Goal: Use online tool/utility: Use online tool/utility

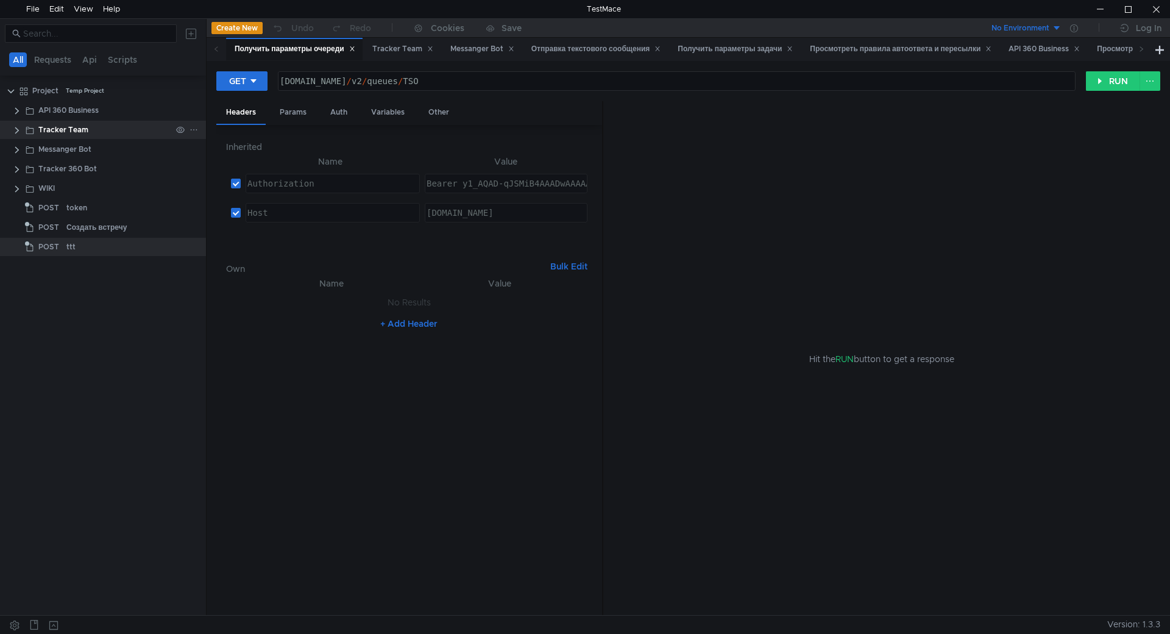
click at [18, 126] on clr-icon at bounding box center [17, 131] width 10 height 10
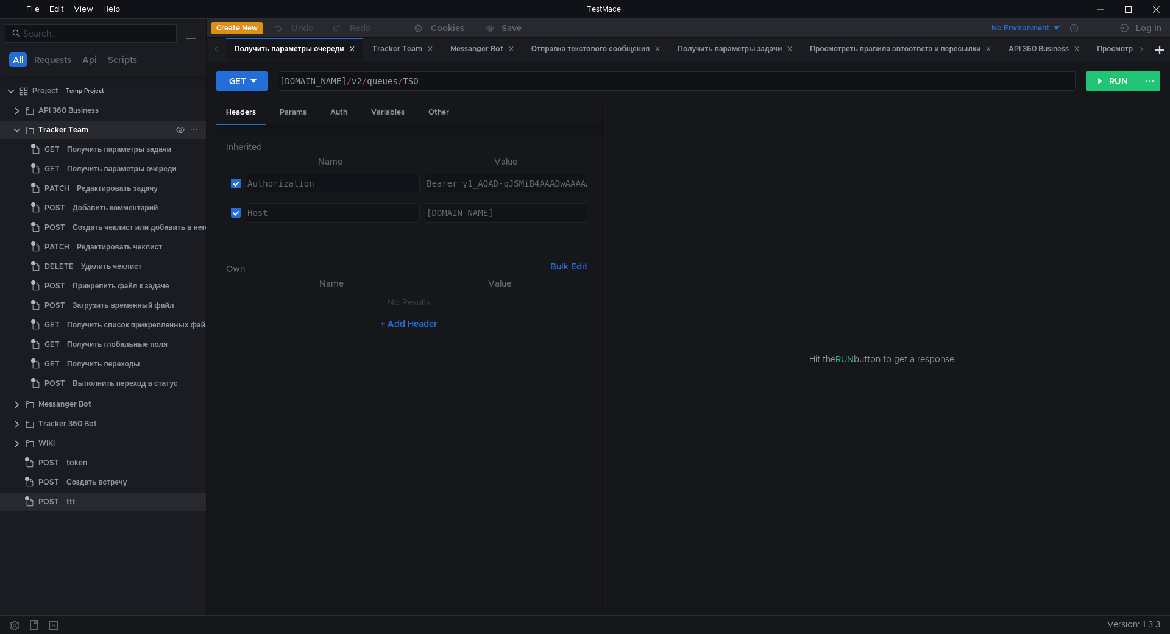
click at [191, 129] on icon at bounding box center [194, 130] width 9 height 9
click at [324, 156] on app-tour-anchor "Request" at bounding box center [321, 160] width 33 height 15
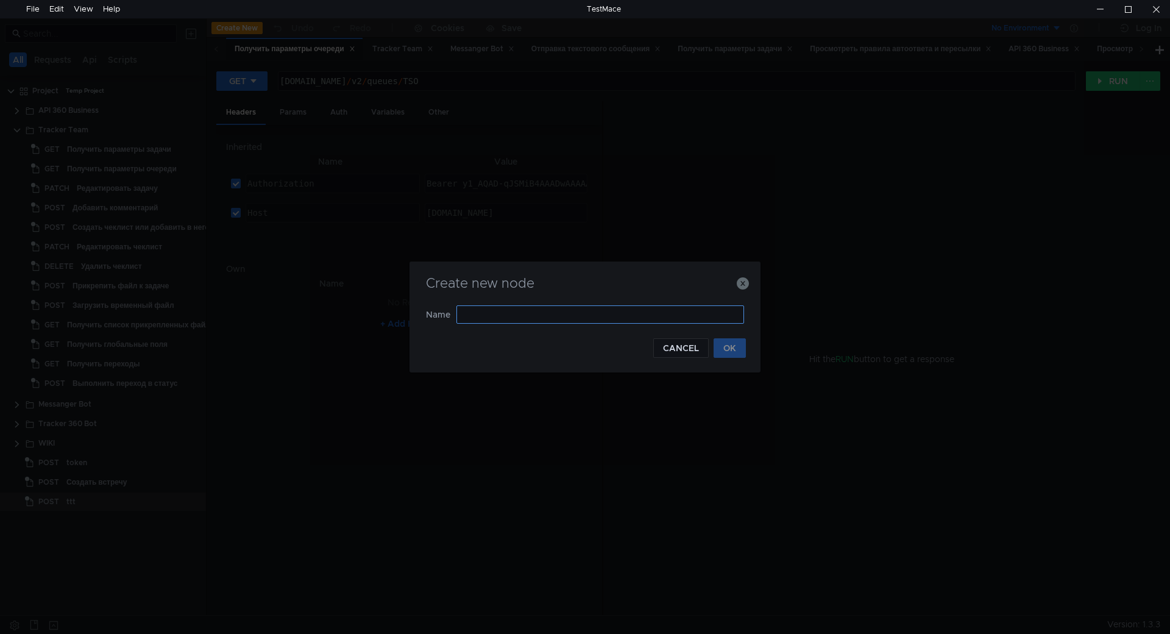
click at [502, 319] on input "text" at bounding box center [600, 314] width 288 height 18
type input "л"
type input "Логи триггера"
click at [734, 348] on button "OK" at bounding box center [730, 348] width 32 height 20
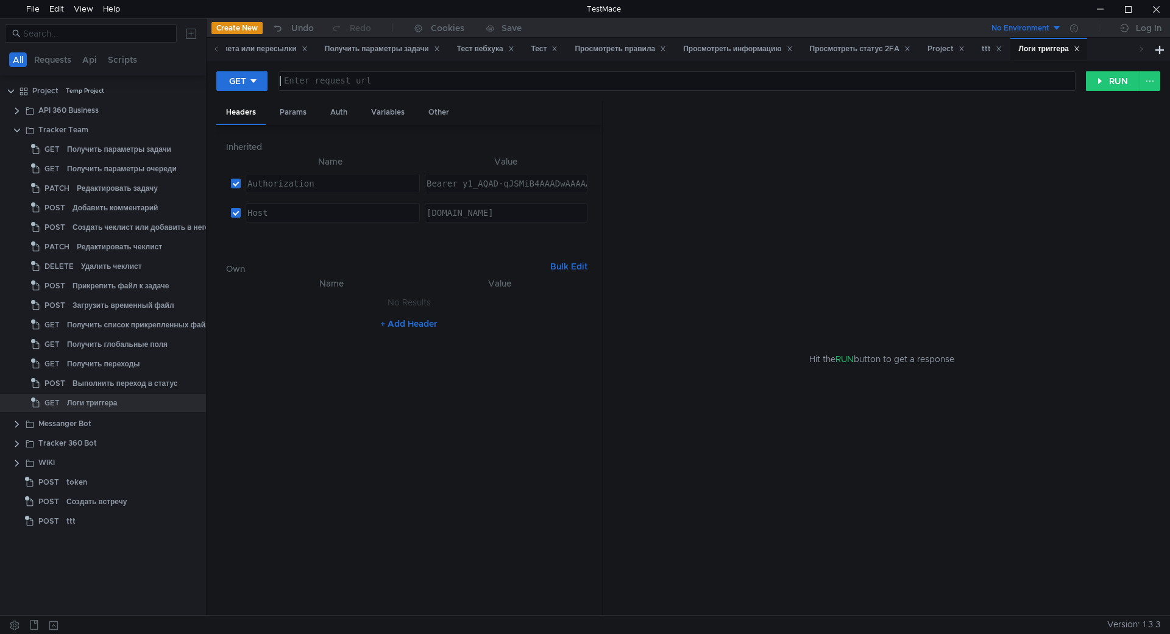
click at [345, 77] on div at bounding box center [675, 90] width 796 height 29
paste textarea "https://st-api.yandex-team.ru/v3/queues/<ключ_очереди>/triggers/<id_триггера>/w…"
drag, startPoint x: 555, startPoint y: 79, endPoint x: 487, endPoint y: 82, distance: 68.3
click at [487, 82] on div "https:// st-api.yandex-team.ru / v3 / queues / <ключ_очереди> / triggers / <id_…" at bounding box center [675, 90] width 796 height 29
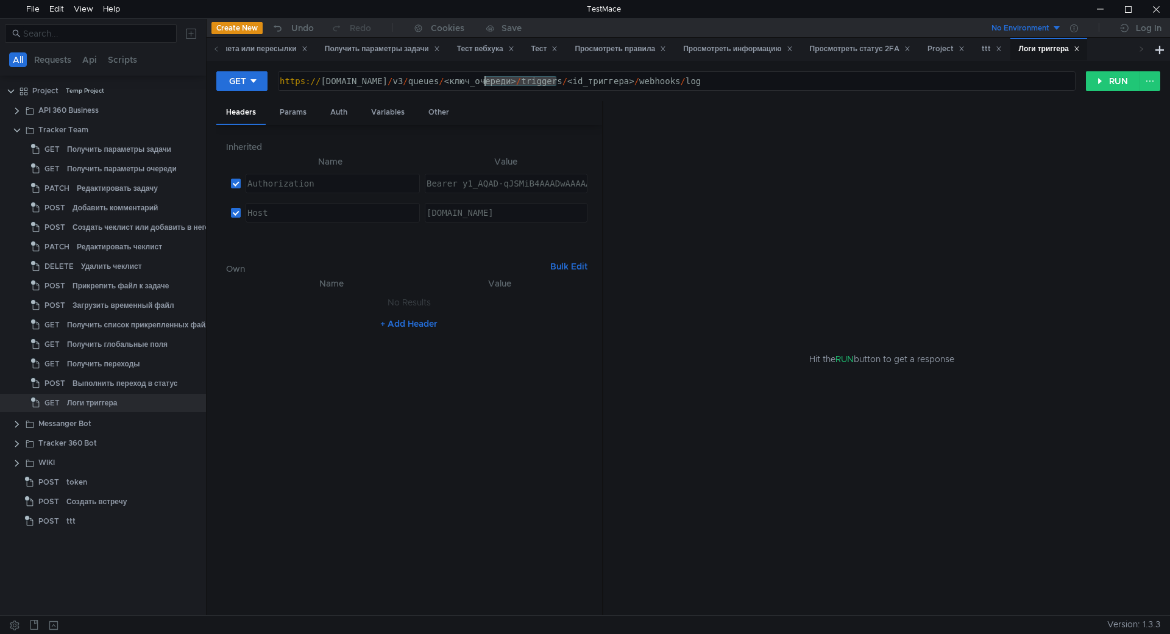
paste textarea "TSO"
drag, startPoint x: 618, startPoint y: 80, endPoint x: 551, endPoint y: 82, distance: 67.1
click at [551, 82] on div "https:// st-api.yandex-team.ru / v3 / queues / TSO / triggers / <id_триггера> /…" at bounding box center [675, 90] width 796 height 29
paste textarea "252049"
type textarea "[URL][DOMAIN_NAME]"
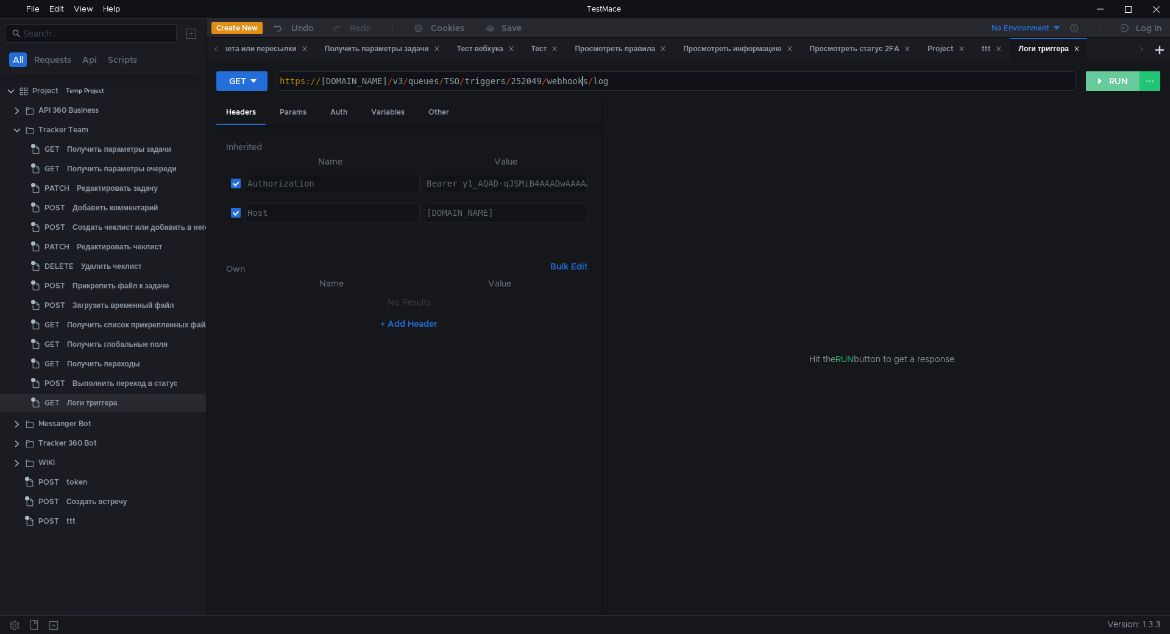
click at [1094, 82] on button "RUN" at bounding box center [1113, 81] width 54 height 20
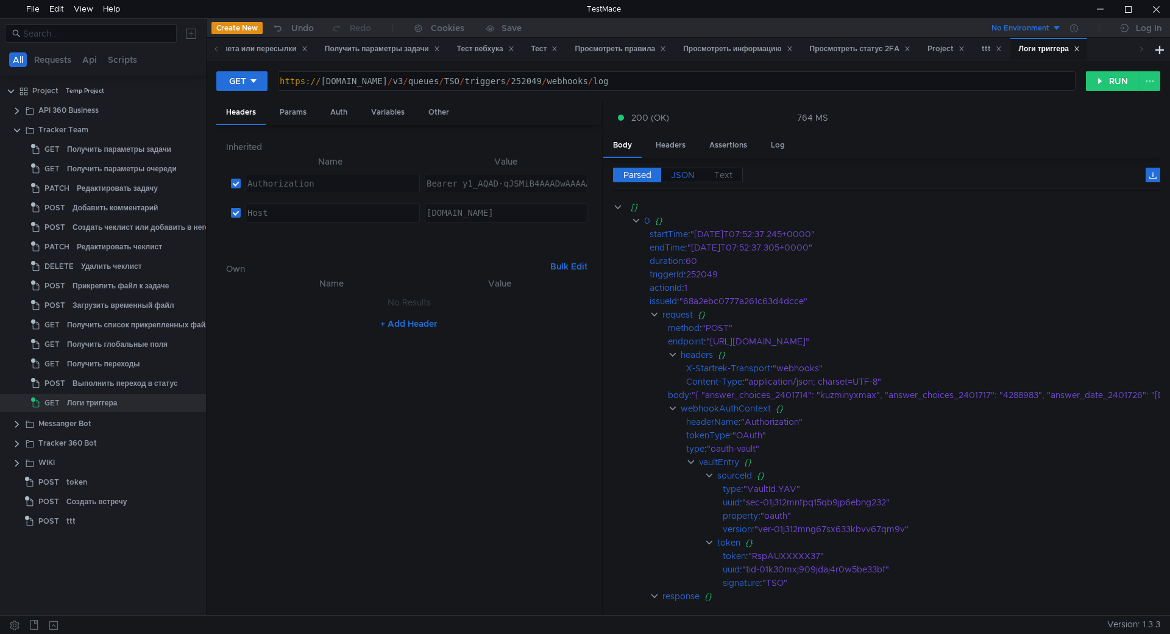
click at [688, 175] on span "JSON" at bounding box center [683, 174] width 24 height 11
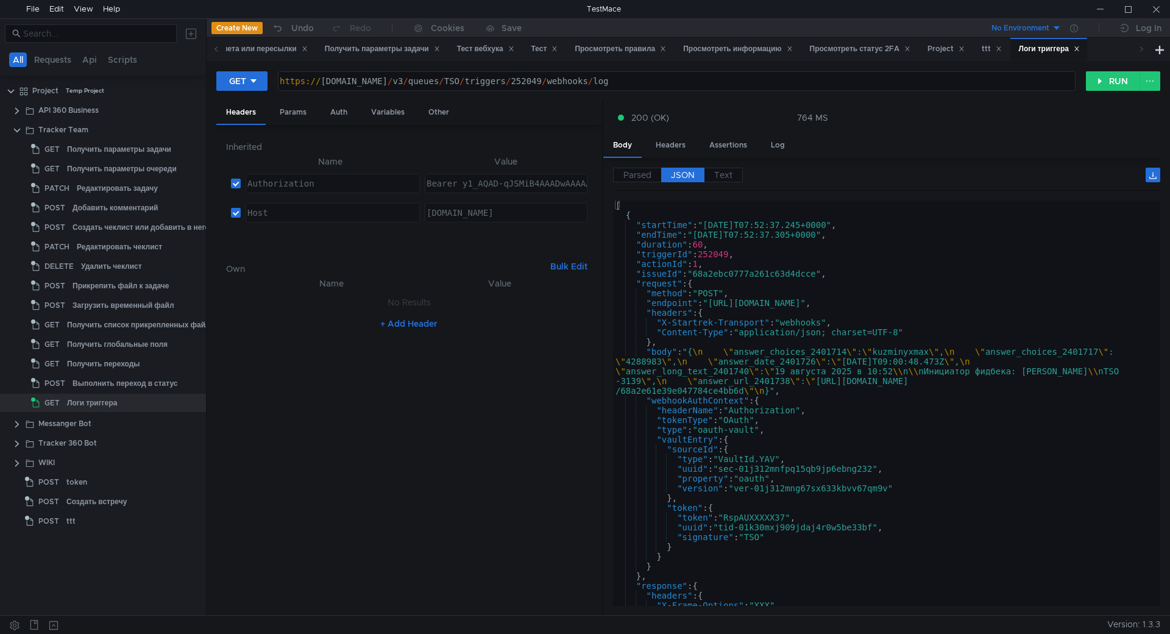
click at [848, 304] on div "[ { "startTime" : "2025-08-19T07:52:37.245+0000" , "endTime" : "2025-08-19T07:5…" at bounding box center [884, 412] width 542 height 425
click at [684, 272] on div "[ { "startTime" : "2025-08-19T07:52:37.245+0000" , "endTime" : "2025-08-19T07:5…" at bounding box center [884, 412] width 542 height 425
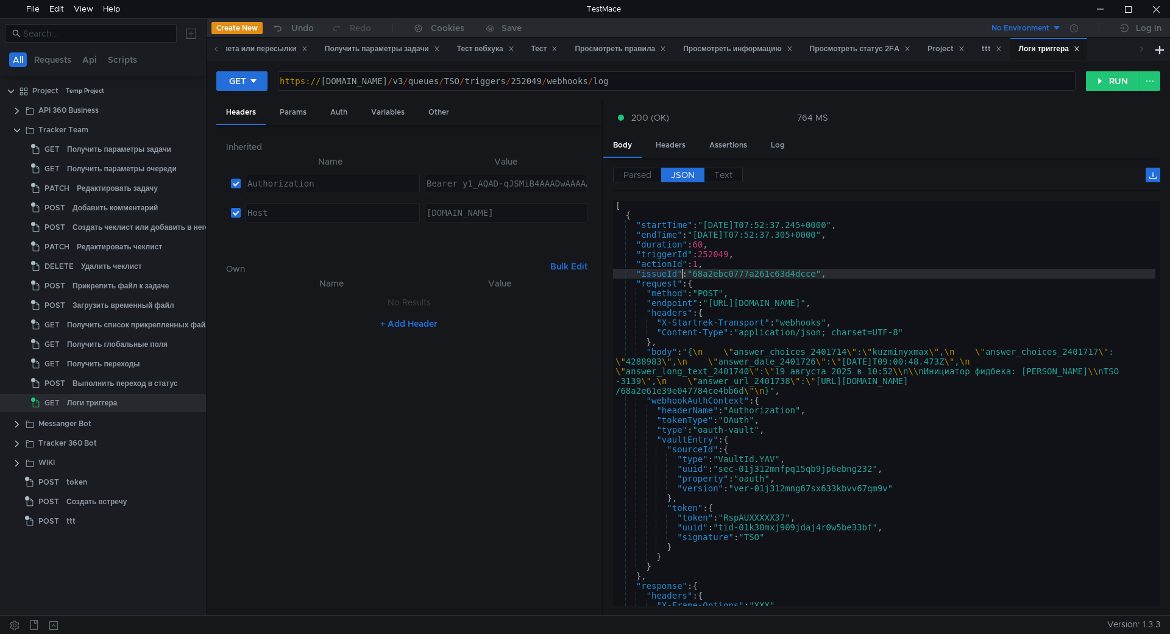
click at [756, 261] on div "[ { "startTime" : "2025-08-19T07:52:37.245+0000" , "endTime" : "2025-08-19T07:5…" at bounding box center [884, 412] width 542 height 425
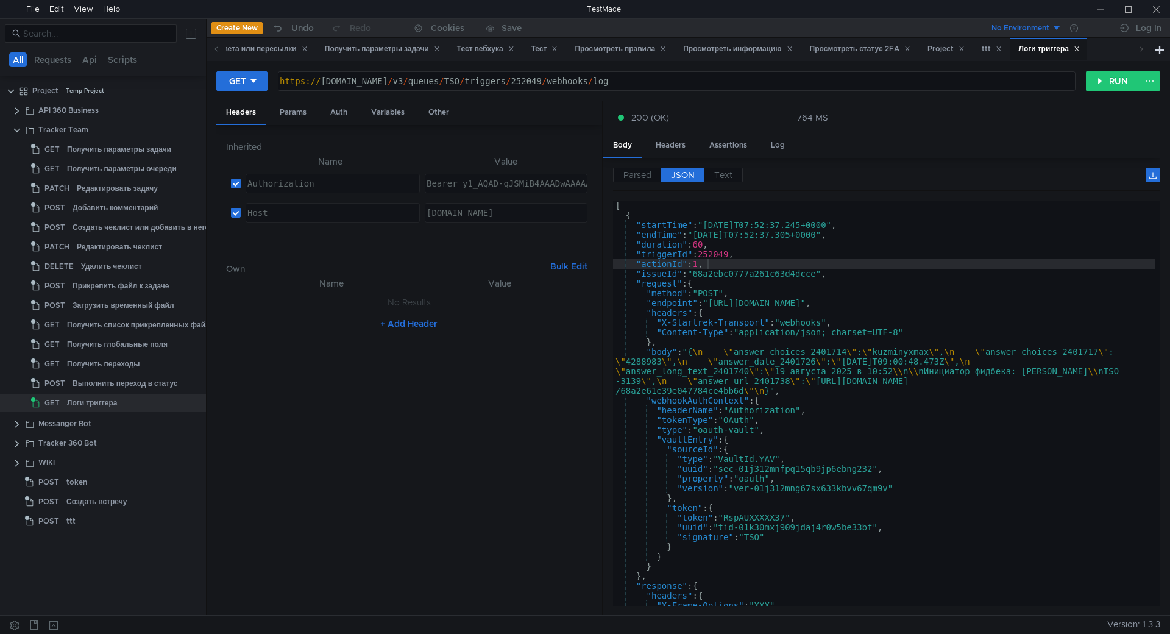
click at [816, 289] on div "[ { "startTime" : "2025-08-19T07:52:37.245+0000" , "endTime" : "2025-08-19T07:5…" at bounding box center [884, 412] width 542 height 425
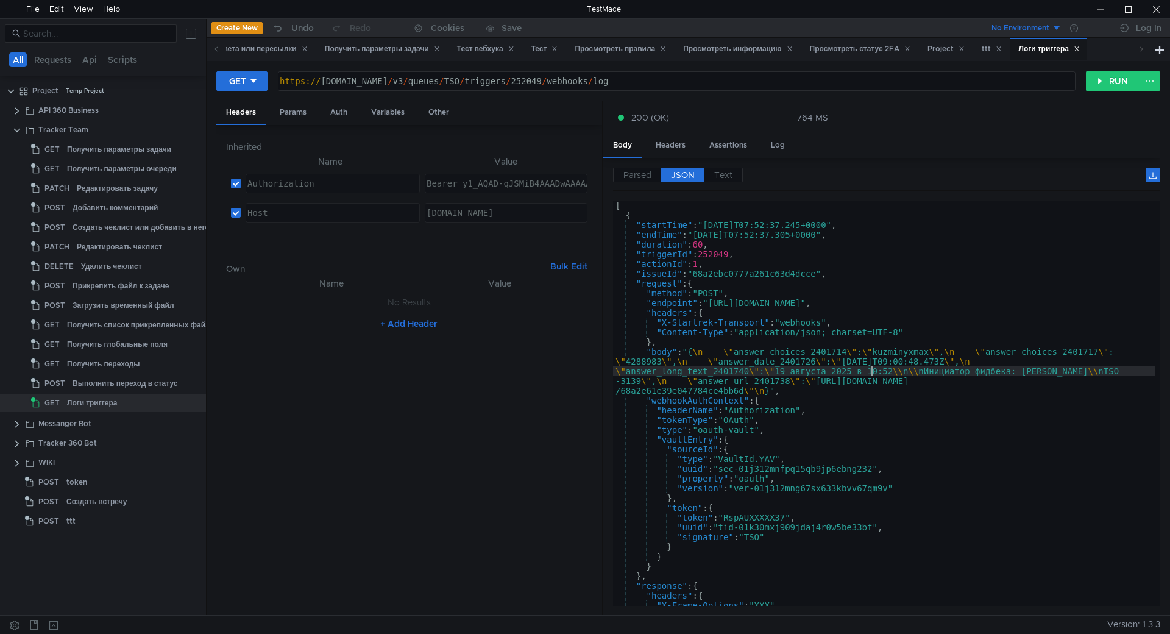
click at [870, 373] on div "[ { "startTime" : "2025-08-19T07:52:37.245+0000" , "endTime" : "2025-08-19T07:5…" at bounding box center [884, 412] width 542 height 425
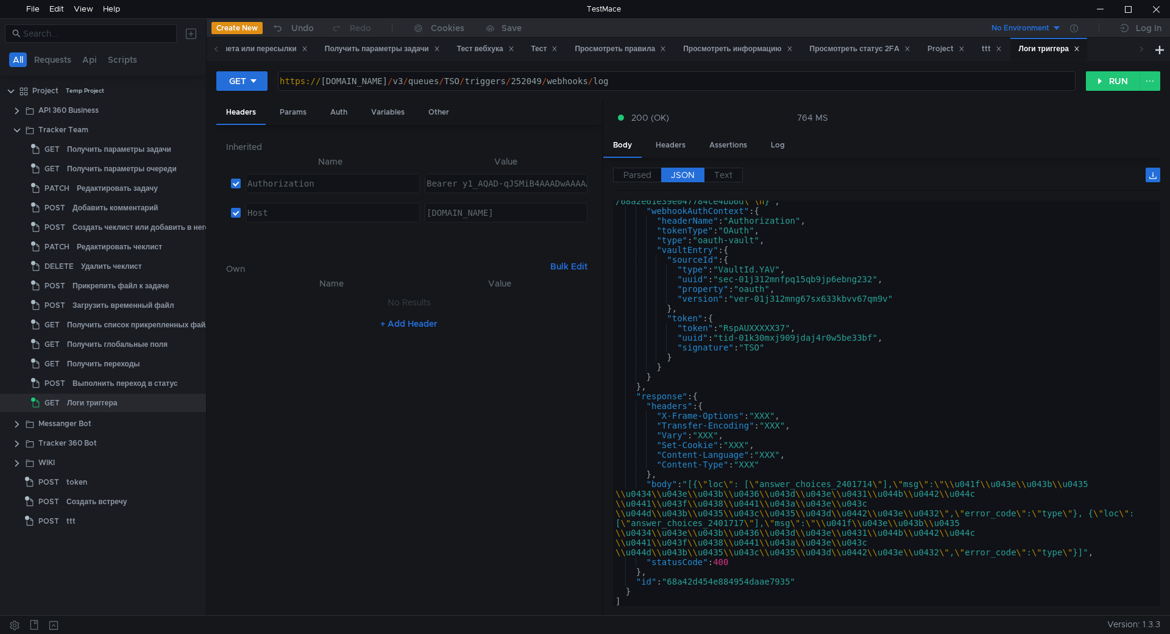
scroll to position [190, 0]
click at [773, 568] on div ""body" : "{ \n \" answer_choices_2401714 \" : \" kuzminyxmax \" , \n \" answer_…" at bounding box center [884, 389] width 542 height 464
click at [773, 559] on div ""body" : "{ \n \" answer_choices_2401714 \" : \" kuzminyxmax \" , \n \" answer_…" at bounding box center [884, 389] width 542 height 464
type textarea ""statusCode": 400"
click at [733, 166] on div "Parsed JSON Text [] 0 {} startTime : "2025-08-19T07:52:37.245+0000" endTime : "…" at bounding box center [881, 387] width 557 height 458
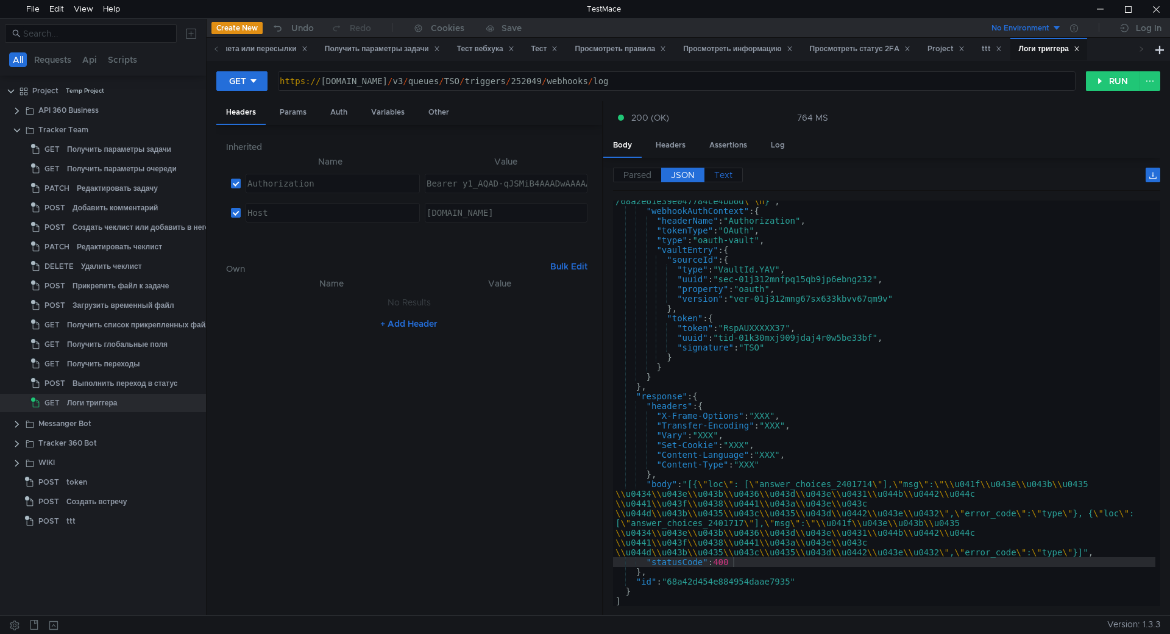
click at [731, 170] on span "Text" at bounding box center [723, 174] width 18 height 11
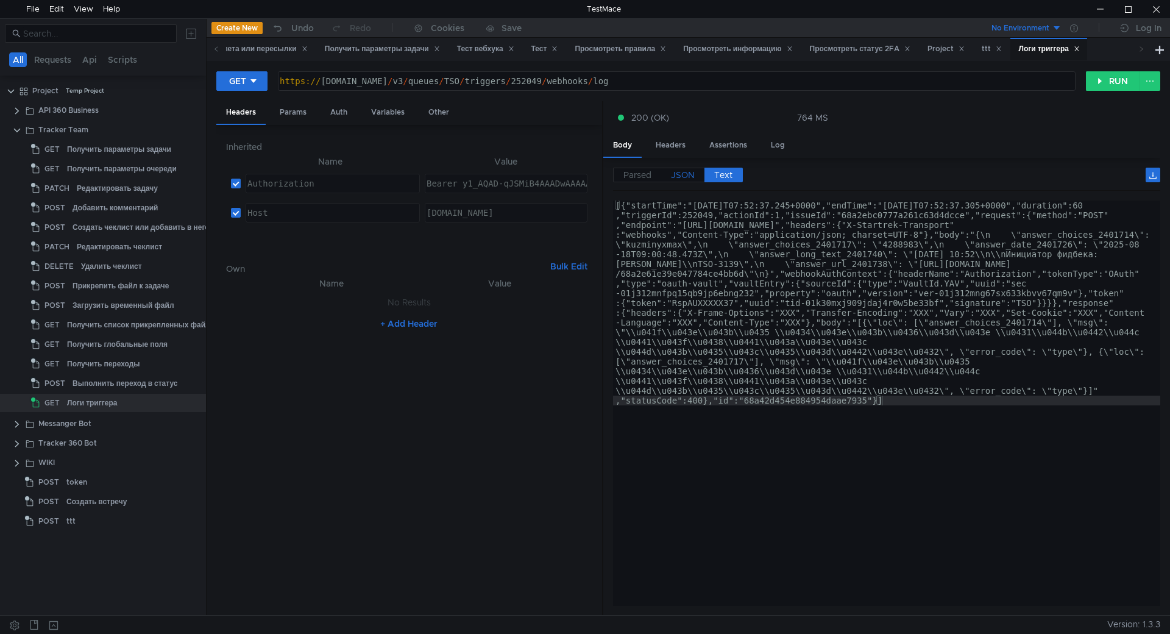
click at [679, 173] on span "JSON" at bounding box center [683, 174] width 24 height 11
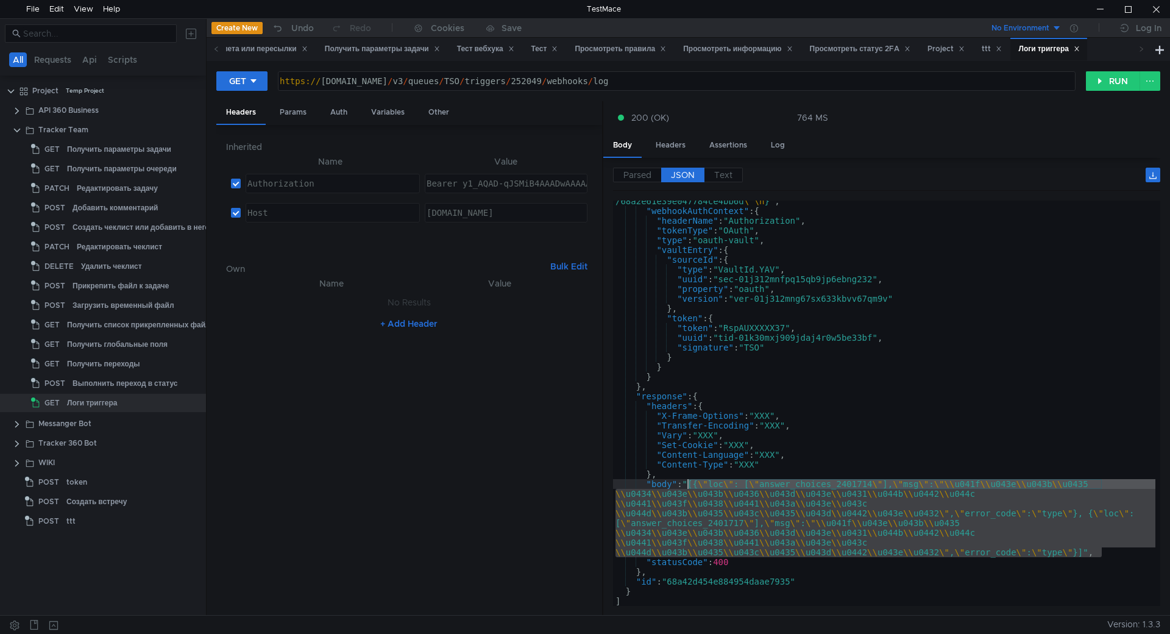
drag, startPoint x: 1106, startPoint y: 555, endPoint x: 687, endPoint y: 486, distance: 424.3
click at [687, 486] on div ""body" : "{ \n \" answer_choices_2401714 \" : \" kuzminyxmax \" , \n \" answer_…" at bounding box center [884, 389] width 542 height 464
click at [756, 438] on div ""body" : "{ \n \" answer_choices_2401714 \" : \" kuzminyxmax \" , \n \" answer_…" at bounding box center [884, 389] width 542 height 464
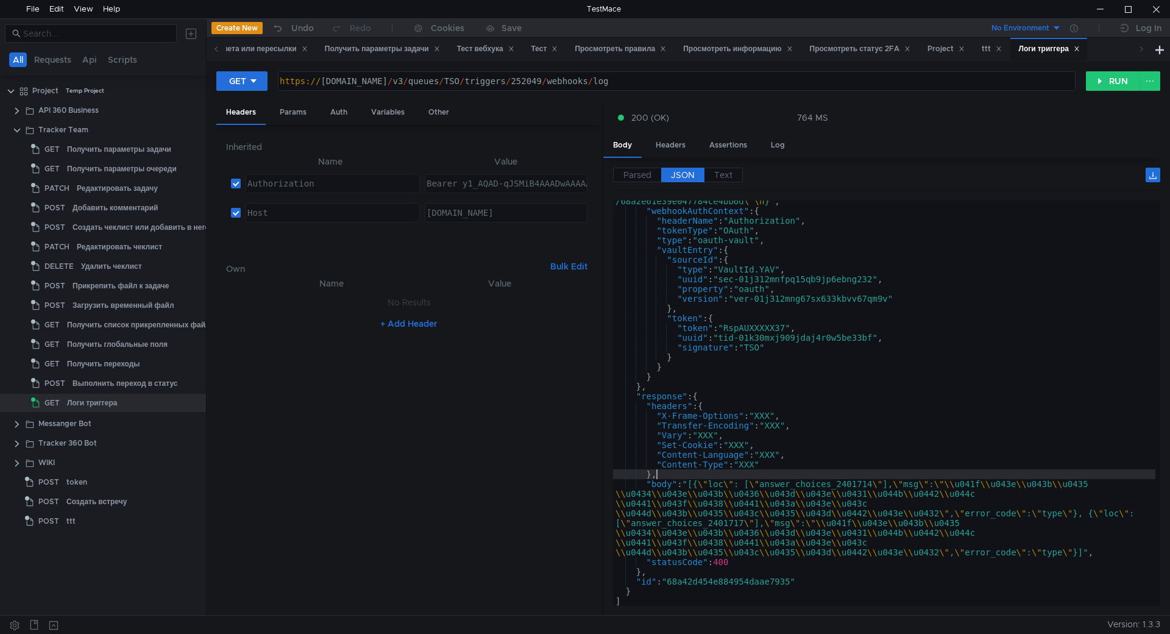
click at [773, 470] on div ""body" : "{ \n \" answer_choices_2401714 \" : \" kuzminyxmax \" , \n \" answer_…" at bounding box center [884, 389] width 542 height 464
click at [726, 470] on div ""body" : "{ \n \" answer_choices_2401714 \" : \" kuzminyxmax \" , \n \" answer_…" at bounding box center [884, 389] width 542 height 464
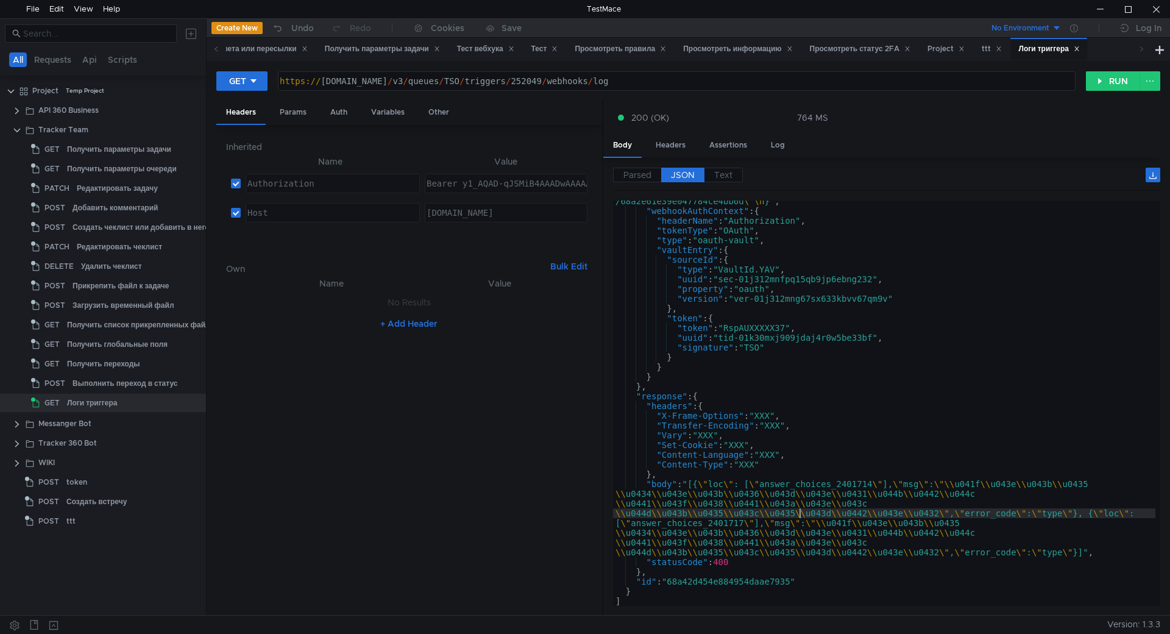
click at [802, 516] on div ""body" : "{ \n \" answer_choices_2401714 \" : \" kuzminyxmax \" , \n \" answer_…" at bounding box center [884, 389] width 542 height 464
type textarea ""body": "[{\"loc\": [\"answer_choices_2401714\"], \"msg\": \"\\u041f\\u043e\\u0…"
click at [921, 535] on div ""body" : "{ \n \" answer_choices_2401714 \" : \" kuzminyxmax \" , \n \" answer_…" at bounding box center [884, 389] width 542 height 464
click at [1026, 542] on div ""body" : "{ \n \" answer_choices_2401714 \" : \" kuzminyxmax \" , \n \" answer_…" at bounding box center [884, 389] width 542 height 464
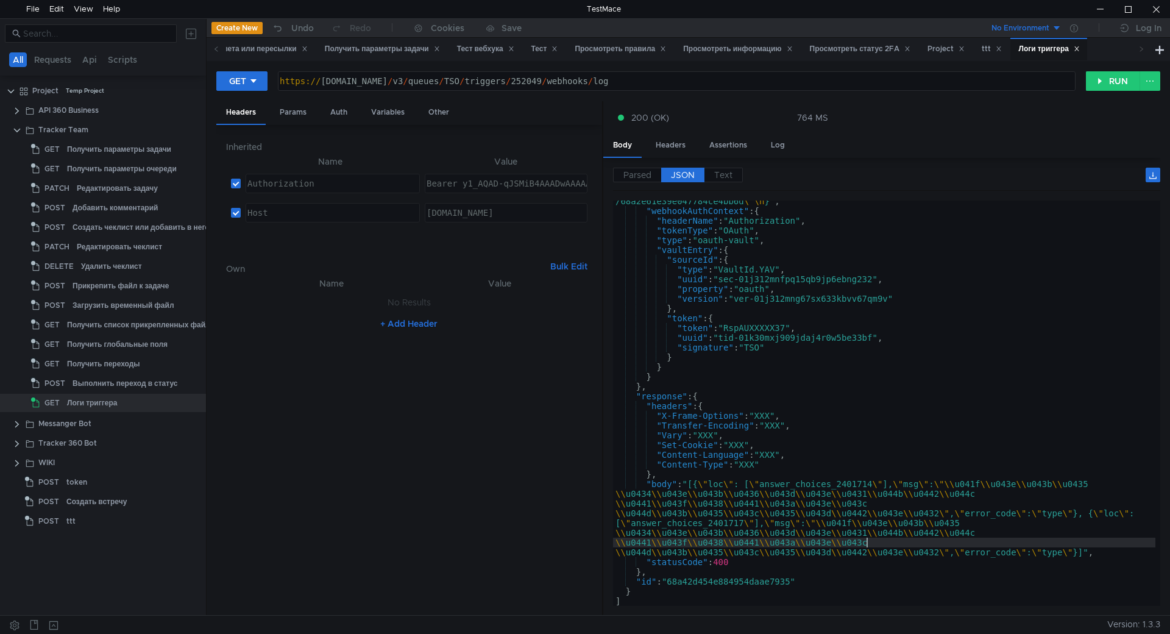
click at [1009, 534] on div ""body" : "{ \n \" answer_choices_2401714 \" : \" kuzminyxmax \" , \n \" answer_…" at bounding box center [884, 389] width 542 height 464
click at [895, 498] on div ""body" : "{ \n \" answer_choices_2401714 \" : \" kuzminyxmax \" , \n \" answer_…" at bounding box center [884, 389] width 542 height 464
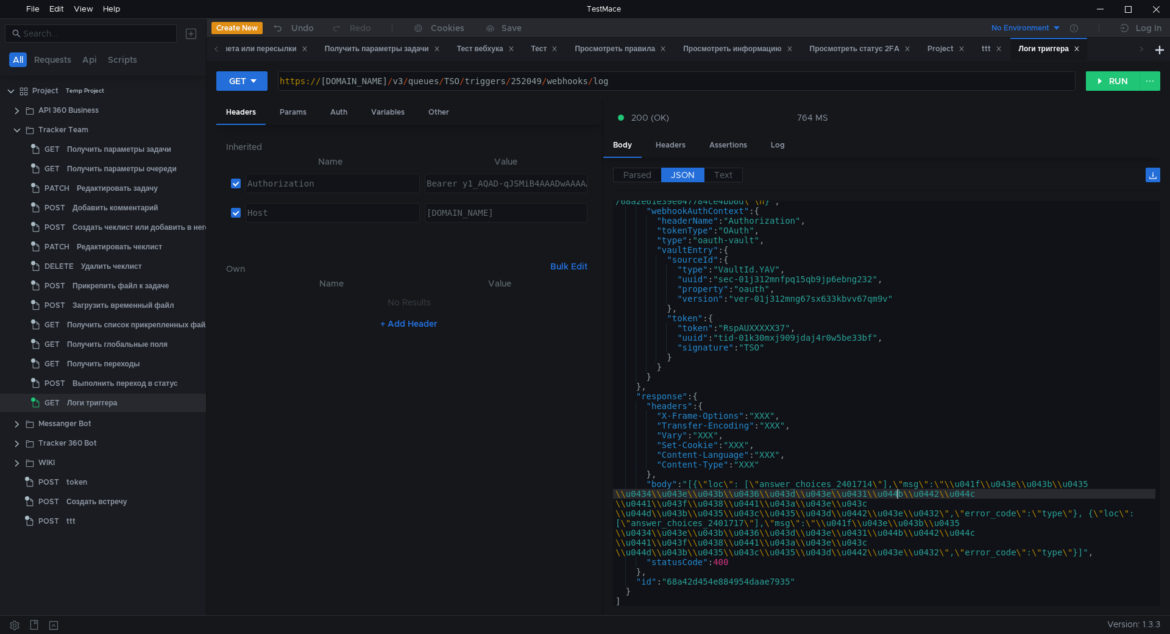
click at [783, 519] on div ""body" : "{ \n \" answer_choices_2401714 \" : \" kuzminyxmax \" , \n \" answer_…" at bounding box center [884, 389] width 542 height 464
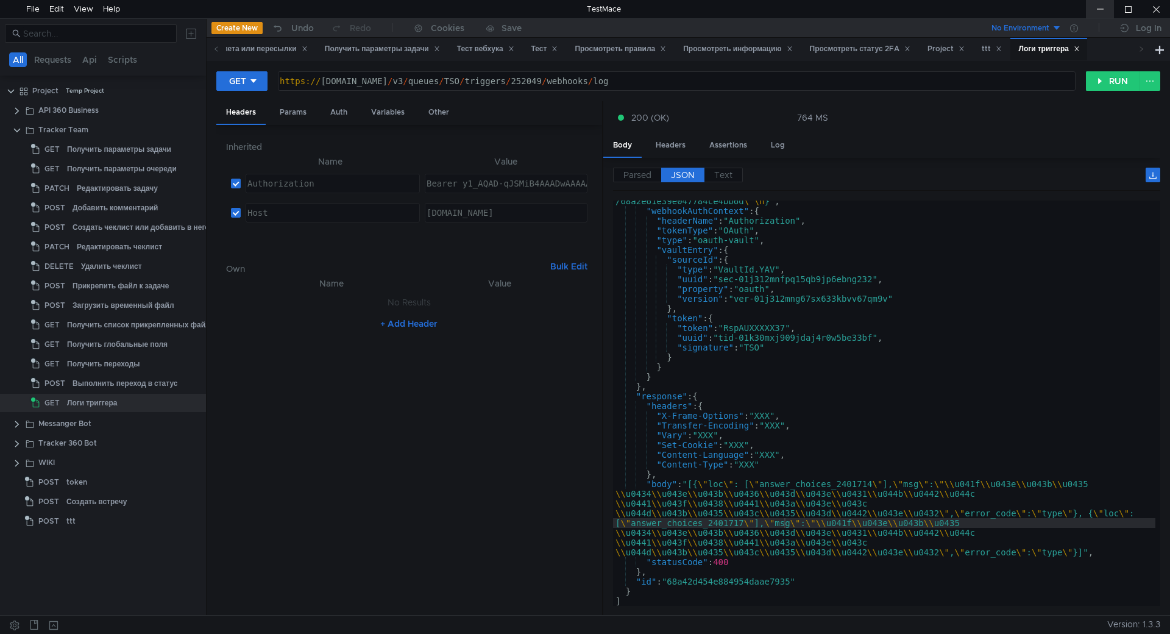
click at [1097, 8] on div at bounding box center [1100, 9] width 28 height 18
click at [770, 516] on div ""body" : "{ \n \" answer_choices_2401714 \" : \" kuzminyxmax \" , \n \" answer_…" at bounding box center [884, 389] width 542 height 464
click at [781, 480] on div ""body" : "{ \n \" answer_choices_2401714 \" : \" kuzminyxmax \" , \n \" answer_…" at bounding box center [884, 389] width 542 height 464
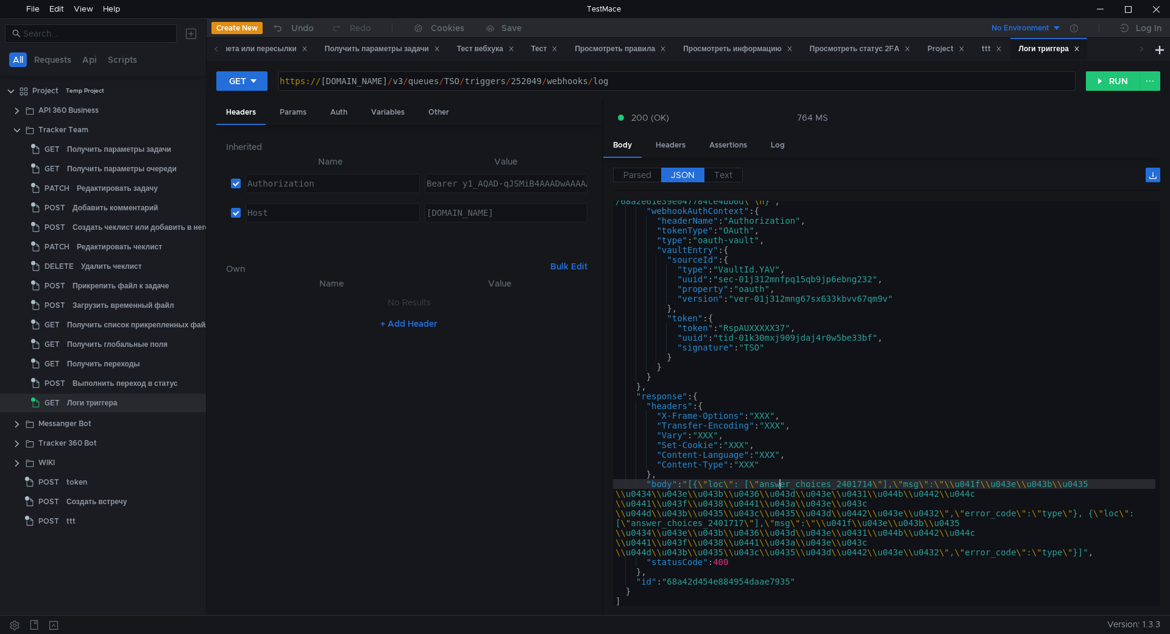
click at [822, 441] on div ""body" : "{ \n \" answer_choices_2401714 \" : \" kuzminyxmax \" , \n \" answer_…" at bounding box center [884, 389] width 542 height 464
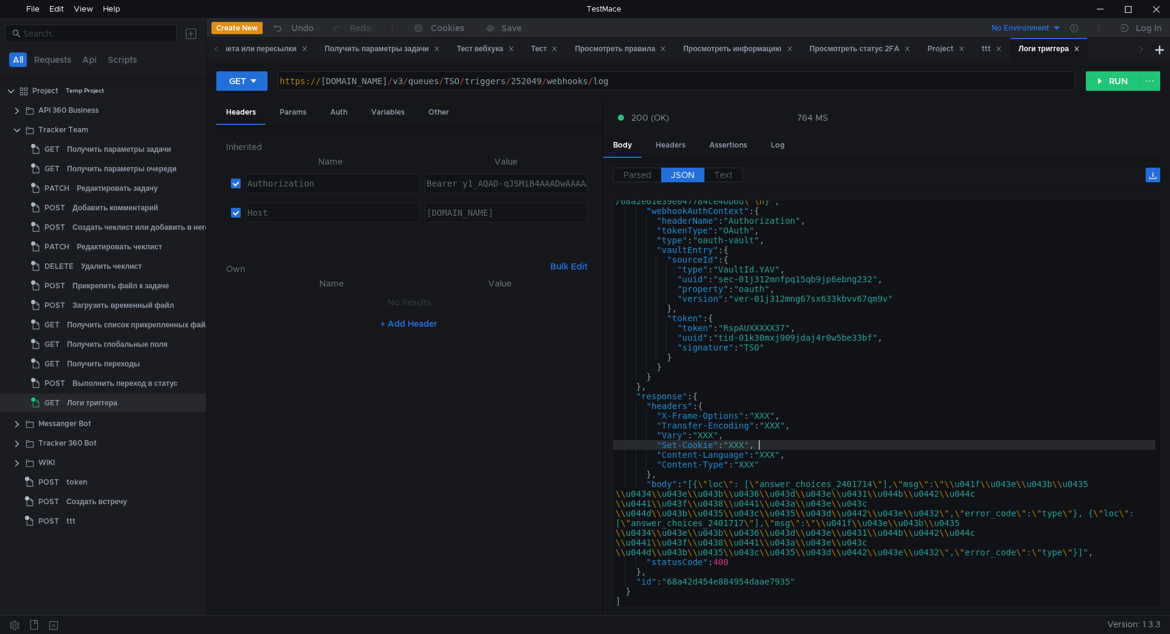
click at [819, 447] on div ""body" : "{ \n \" answer_choices_2401714 \" : \" kuzminyxmax \" , \n \" answer_…" at bounding box center [884, 389] width 542 height 464
click at [959, 489] on div ""body" : "{ \n \" answer_choices_2401714 \" : \" kuzminyxmax \" , \n \" answer_…" at bounding box center [884, 389] width 542 height 464
type textarea ""body": "[{\"loc\": [\"answer_choices_2401714\"], \"msg\": \"\\u041f\\u043e\\u0…"
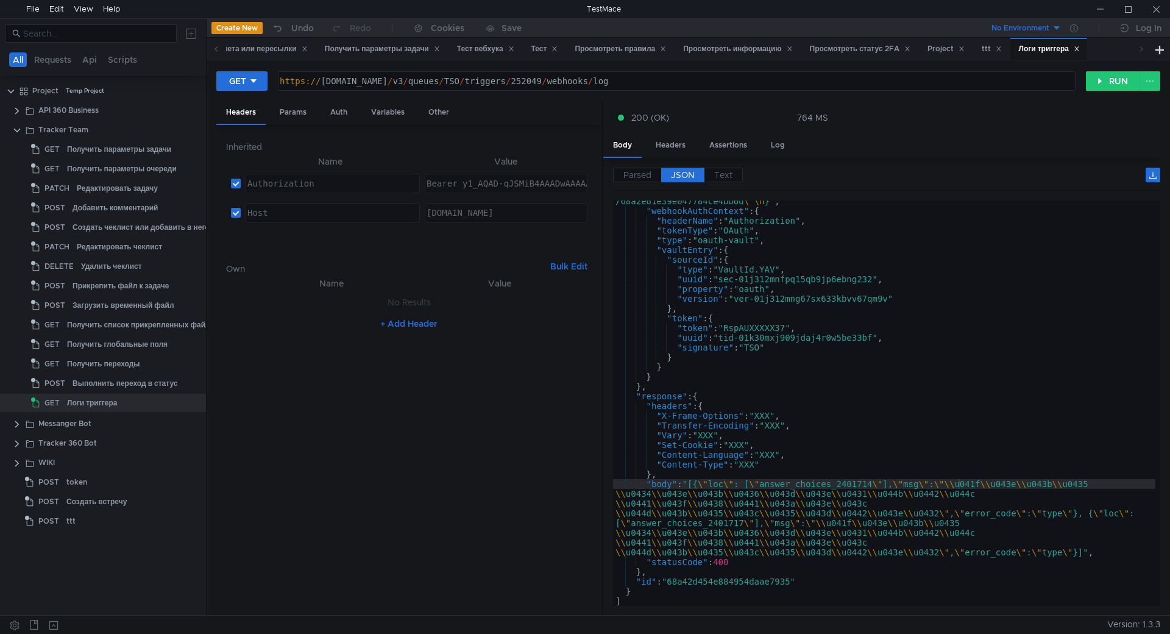
scroll to position [190, 0]
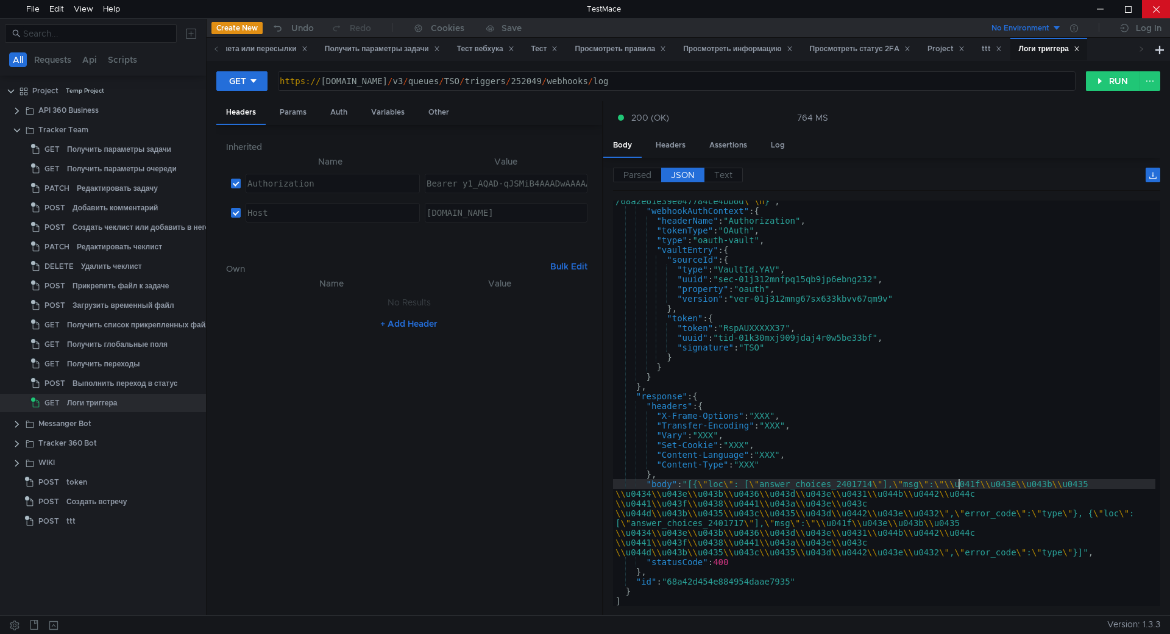
click at [1157, 18] on div at bounding box center [1156, 9] width 28 height 18
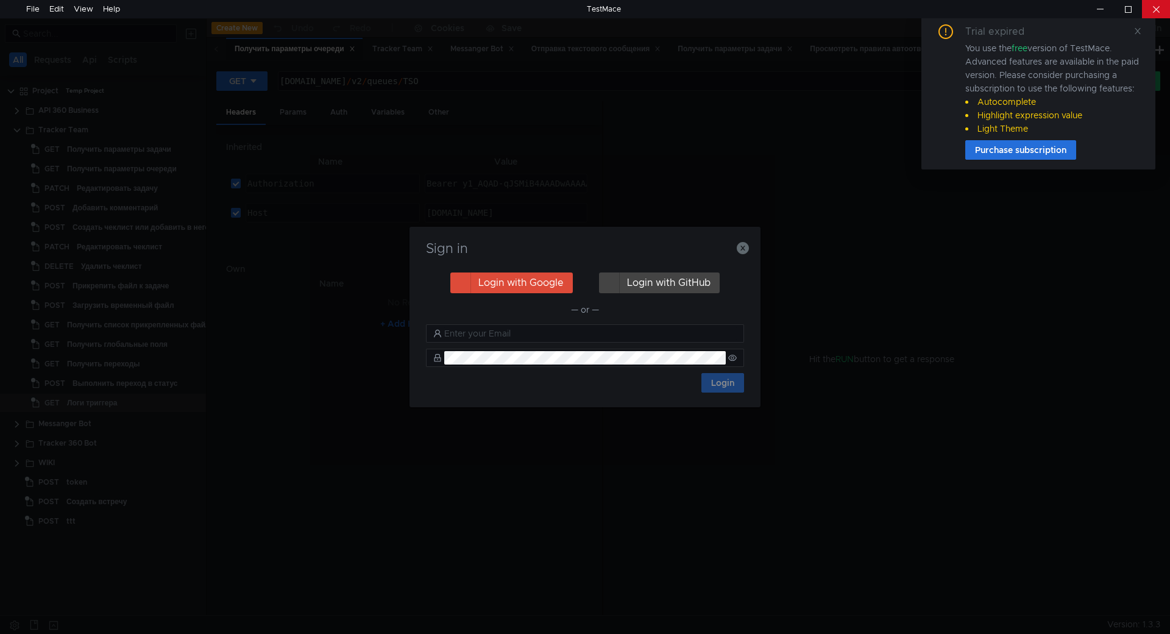
click at [1159, 7] on div at bounding box center [1156, 9] width 28 height 18
